Goal: Check status: Check status

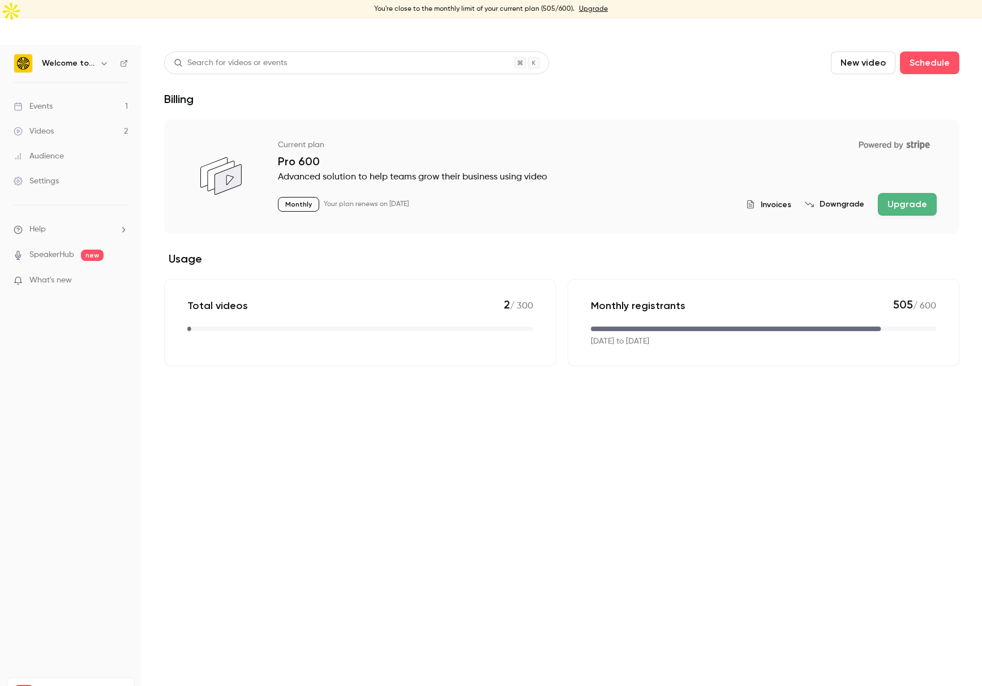
drag, startPoint x: 943, startPoint y: 285, endPoint x: 867, endPoint y: 268, distance: 78.3
click at [867, 279] on div "Monthly registrants 505 / 600 [DATE] to [DATE]" at bounding box center [764, 322] width 392 height 87
